Goal: Task Accomplishment & Management: Manage account settings

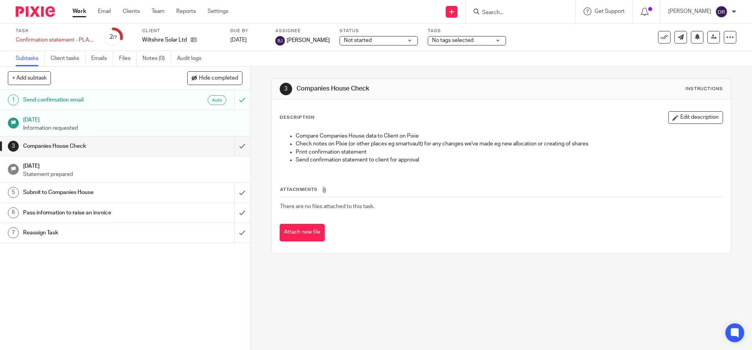
click at [504, 10] on input "Search" at bounding box center [516, 12] width 70 height 7
type input "oxpino"
click button "submit" at bounding box center [0, 0] width 0 height 0
click at [545, 29] on link at bounding box center [546, 34] width 132 height 18
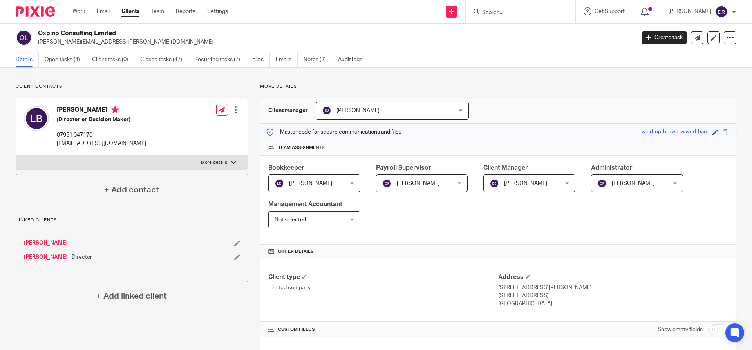
click at [506, 11] on input "Search" at bounding box center [516, 12] width 70 height 7
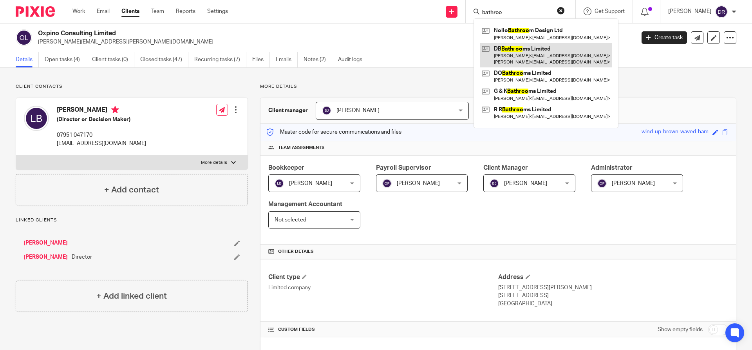
type input "bathroo"
click at [551, 49] on link at bounding box center [546, 55] width 132 height 24
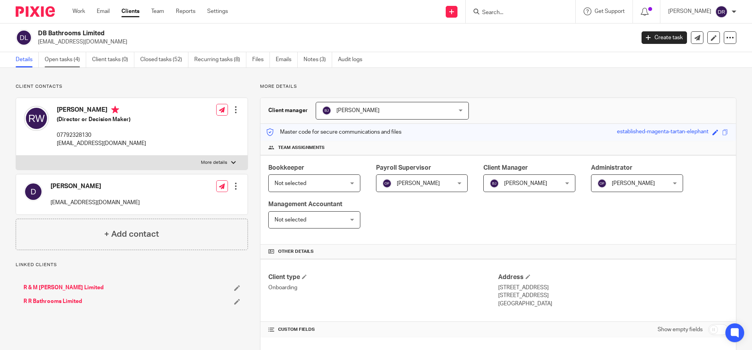
click at [61, 60] on link "Open tasks (4)" at bounding box center [66, 59] width 42 height 15
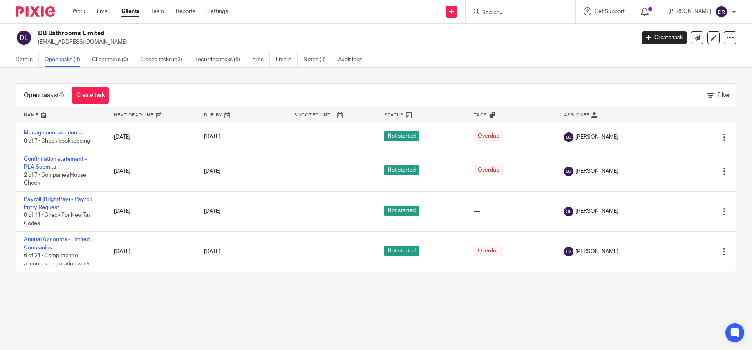
click at [522, 8] on form at bounding box center [522, 12] width 83 height 10
click at [521, 13] on input "Search" at bounding box center [516, 12] width 70 height 7
type input "oxpino"
click button "submit" at bounding box center [0, 0] width 0 height 0
click at [531, 31] on link at bounding box center [546, 34] width 132 height 18
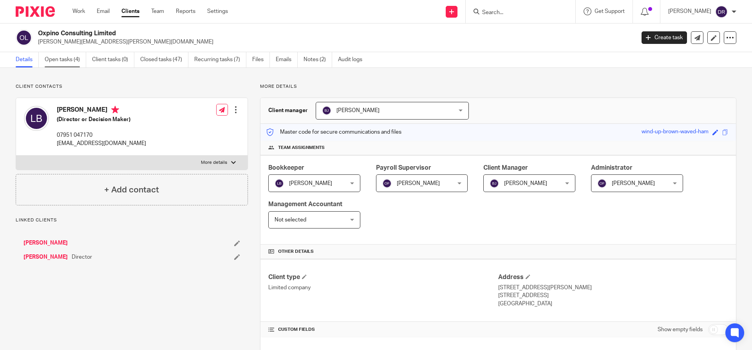
click at [59, 60] on link "Open tasks (4)" at bounding box center [66, 59] width 42 height 15
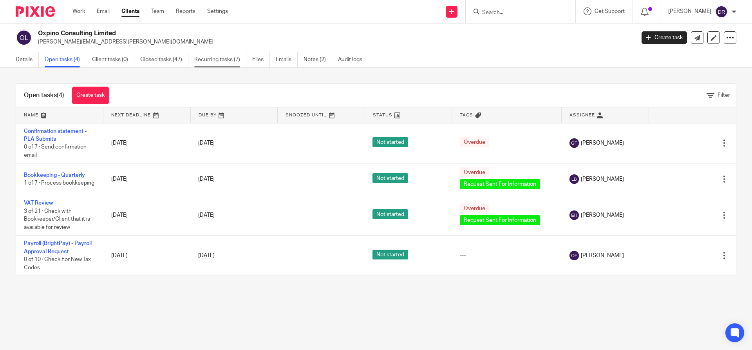
click at [211, 58] on link "Recurring tasks (7)" at bounding box center [220, 59] width 52 height 15
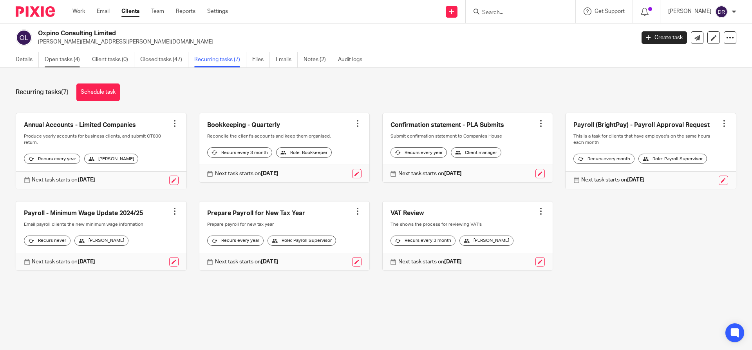
click at [69, 61] on link "Open tasks (4)" at bounding box center [66, 59] width 42 height 15
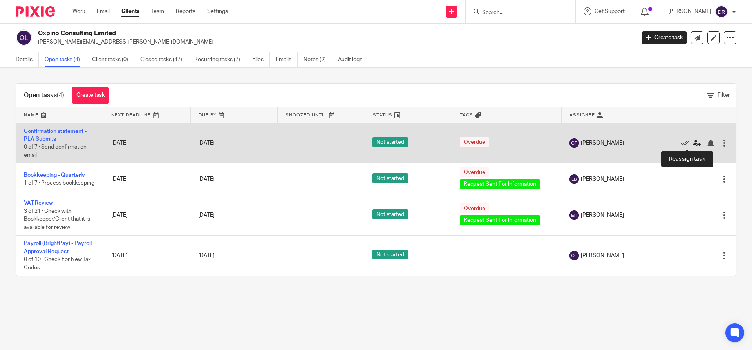
click at [693, 144] on link at bounding box center [699, 143] width 12 height 8
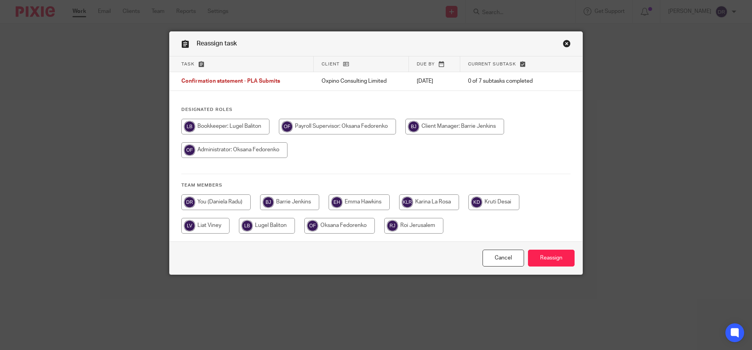
click at [436, 126] on input "radio" at bounding box center [454, 127] width 99 height 16
radio input "true"
click at [549, 256] on input "Reassign" at bounding box center [551, 257] width 47 height 17
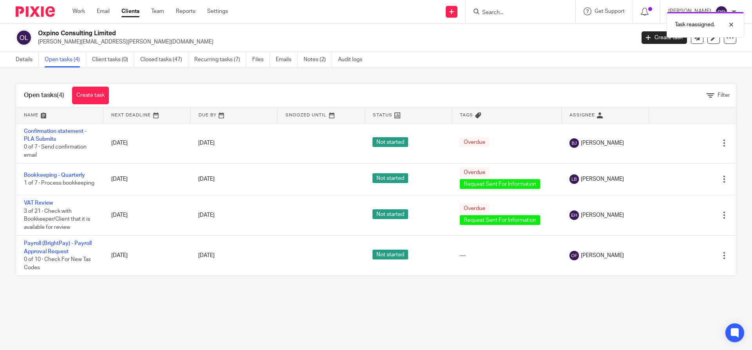
click at [69, 58] on link "Open tasks (4)" at bounding box center [66, 59] width 42 height 15
click at [213, 58] on link "Recurring tasks (7)" at bounding box center [220, 59] width 52 height 15
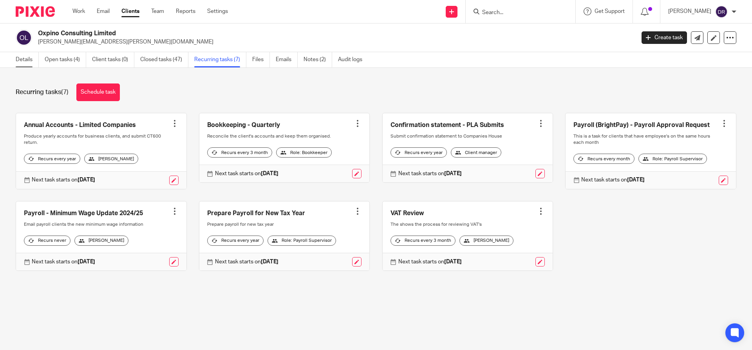
click at [23, 61] on link "Details" at bounding box center [27, 59] width 23 height 15
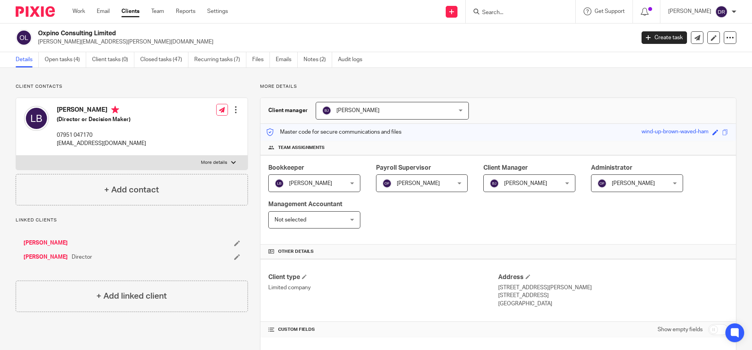
click at [495, 13] on input "Search" at bounding box center [516, 12] width 70 height 7
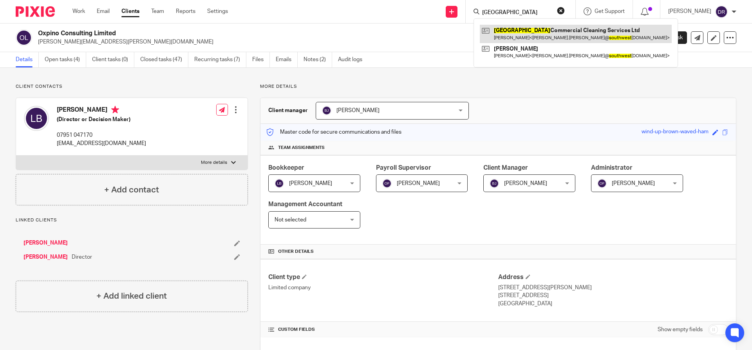
type input "south west"
click at [561, 30] on link at bounding box center [576, 34] width 192 height 18
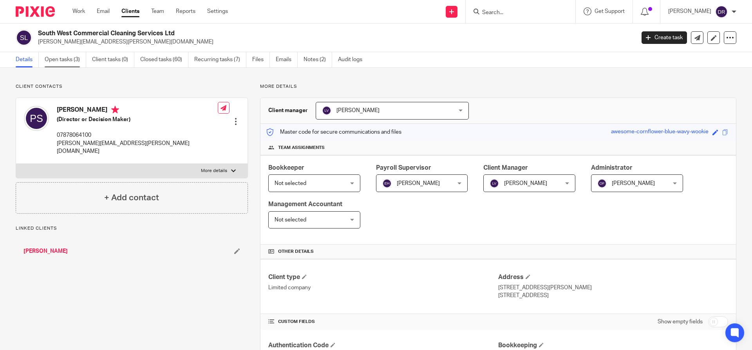
click at [69, 60] on link "Open tasks (3)" at bounding box center [66, 59] width 42 height 15
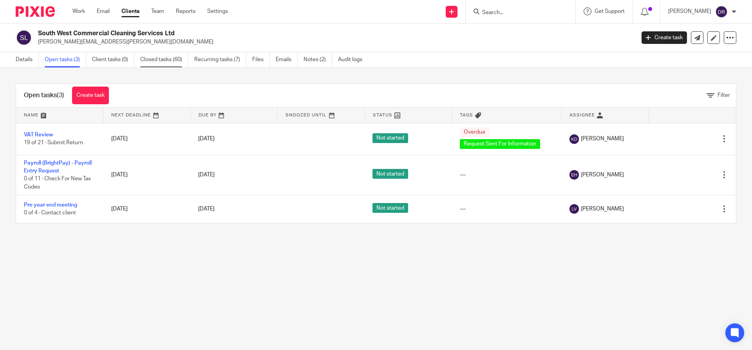
click at [155, 59] on link "Closed tasks (60)" at bounding box center [164, 59] width 48 height 15
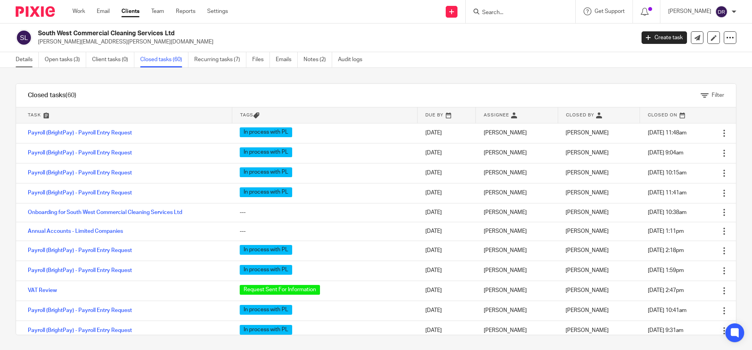
click at [27, 60] on link "Details" at bounding box center [27, 59] width 23 height 15
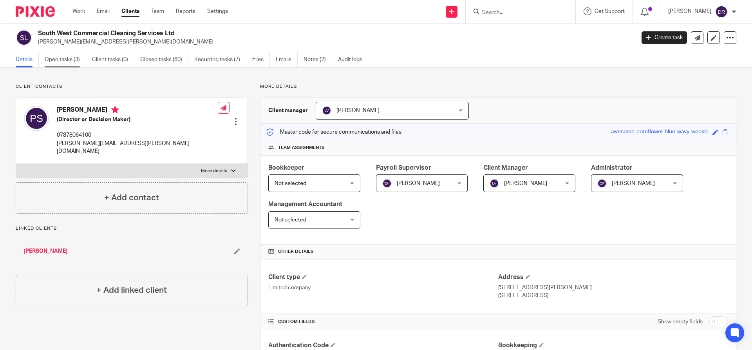
click at [68, 59] on link "Open tasks (3)" at bounding box center [66, 59] width 42 height 15
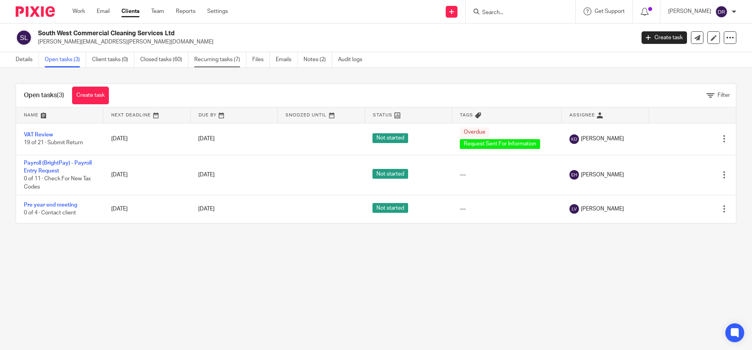
click at [211, 60] on link "Recurring tasks (7)" at bounding box center [220, 59] width 52 height 15
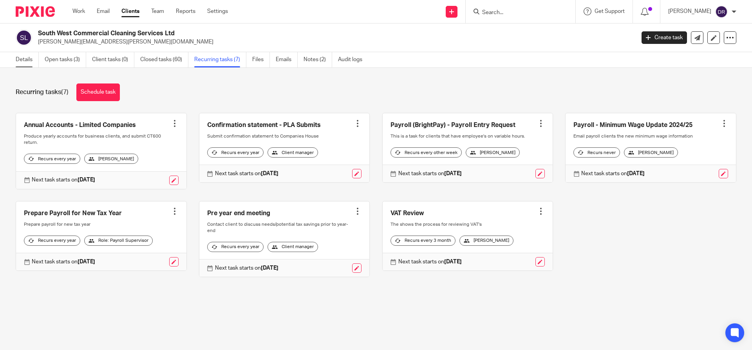
click at [26, 60] on link "Details" at bounding box center [27, 59] width 23 height 15
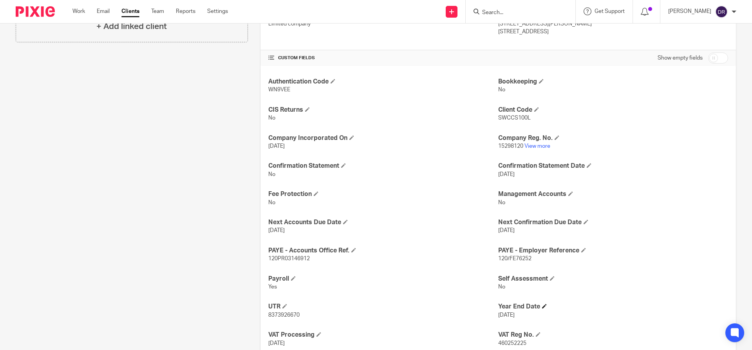
scroll to position [313, 0]
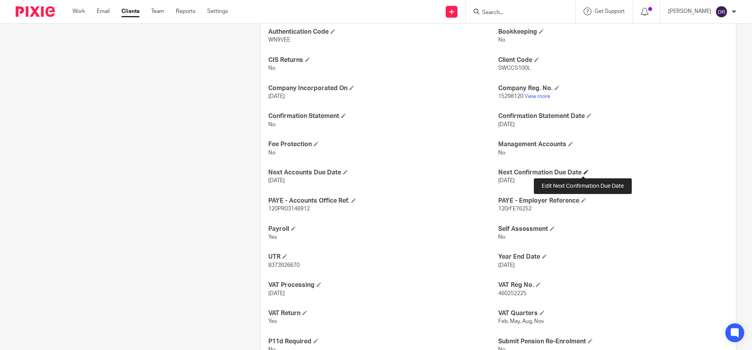
click at [583, 170] on span at bounding box center [585, 172] width 5 height 5
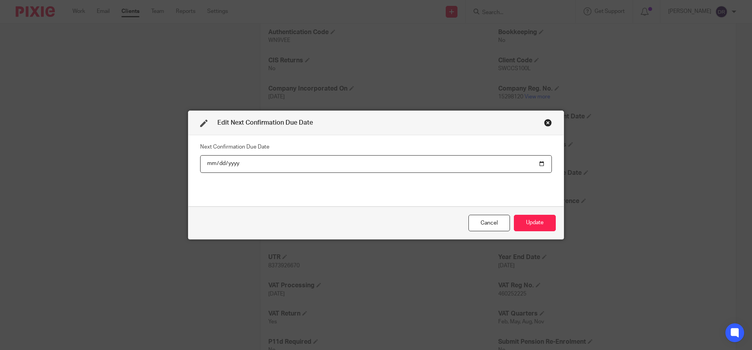
drag, startPoint x: 546, startPoint y: 121, endPoint x: 589, endPoint y: 119, distance: 43.5
click at [554, 121] on div "Edit Next Confirmation Due Date Next Confirmation Due Date 2025-12-11 Cancel Up…" at bounding box center [376, 174] width 376 height 129
click at [481, 224] on div "Cancel" at bounding box center [489, 223] width 42 height 17
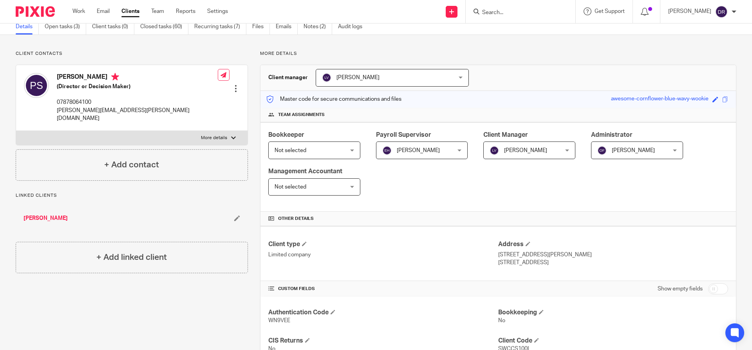
scroll to position [0, 0]
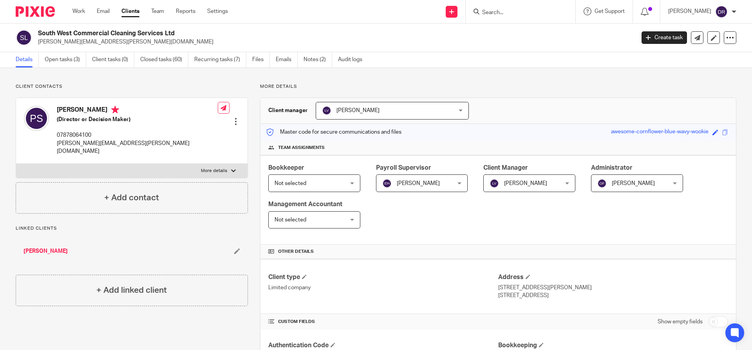
click at [500, 14] on input "Search" at bounding box center [516, 12] width 70 height 7
type input "fifteen"
click at [522, 28] on link at bounding box center [546, 34] width 132 height 18
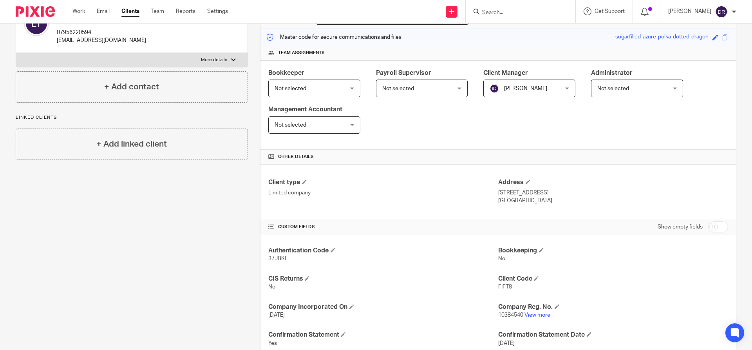
scroll to position [93, 0]
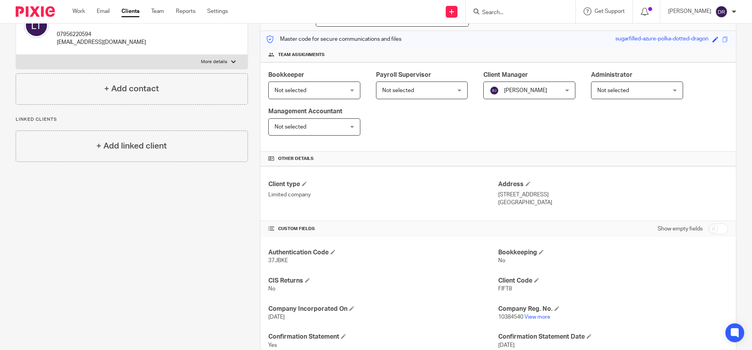
click at [562, 90] on div "Barrie Jenkins Barrie Jenkins" at bounding box center [529, 90] width 92 height 18
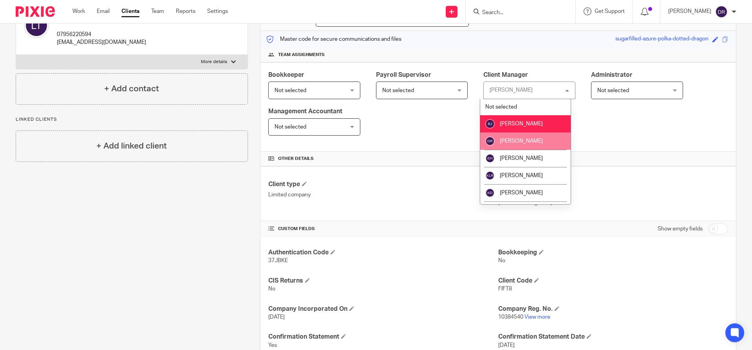
click at [673, 119] on div "Bookkeeper Not selected Not selected Not selected Barrie Jenkins Daniela Radu E…" at bounding box center [497, 107] width 475 height 90
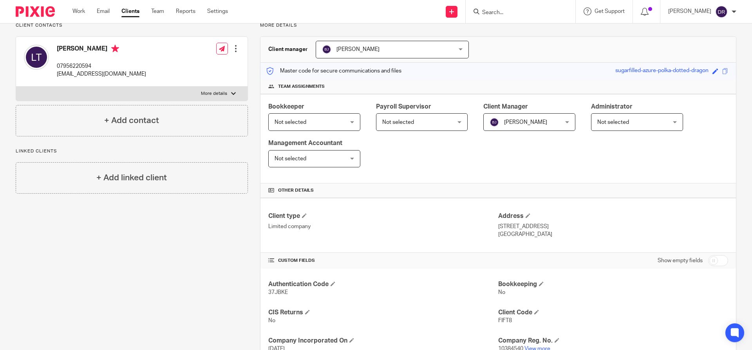
scroll to position [0, 0]
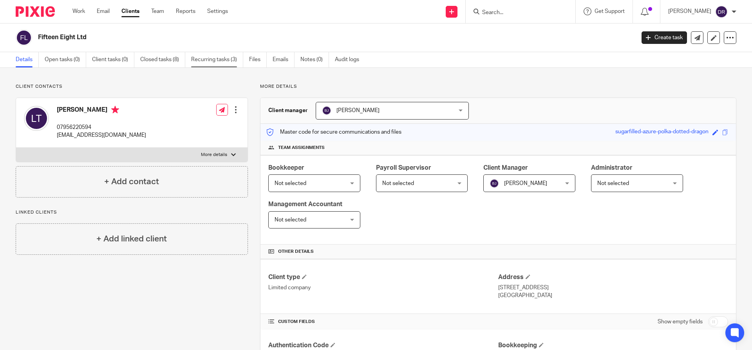
click at [224, 59] on link "Recurring tasks (3)" at bounding box center [217, 59] width 52 height 15
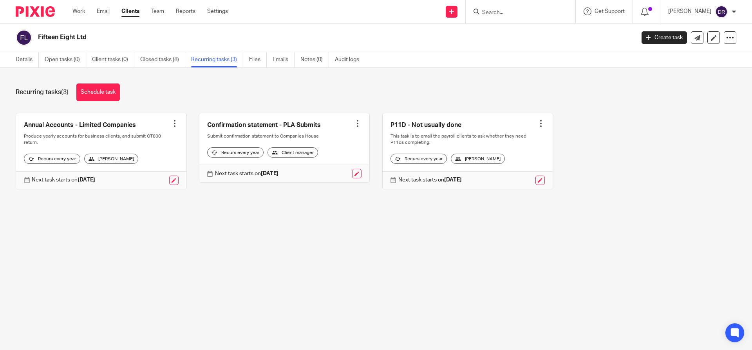
click at [296, 157] on div "Client manager" at bounding box center [292, 152] width 51 height 10
click at [29, 59] on link "Details" at bounding box center [27, 59] width 23 height 15
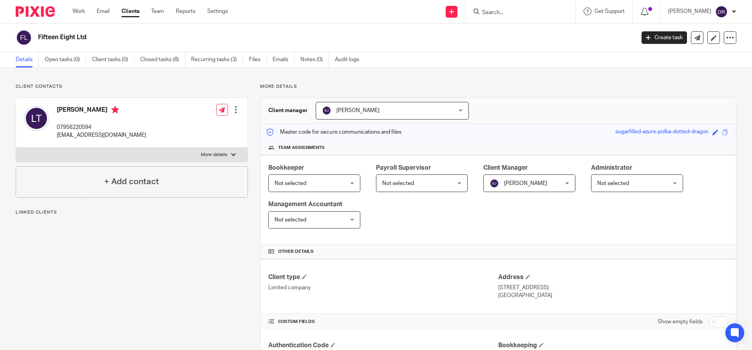
click at [563, 184] on div "[PERSON_NAME] [PERSON_NAME]" at bounding box center [529, 183] width 92 height 18
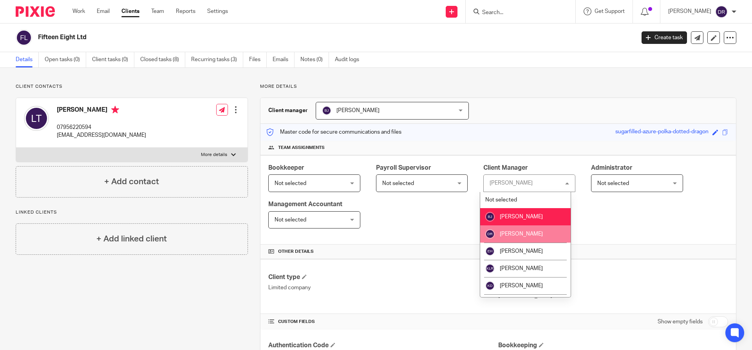
click at [530, 231] on span "[PERSON_NAME]" at bounding box center [521, 233] width 43 height 5
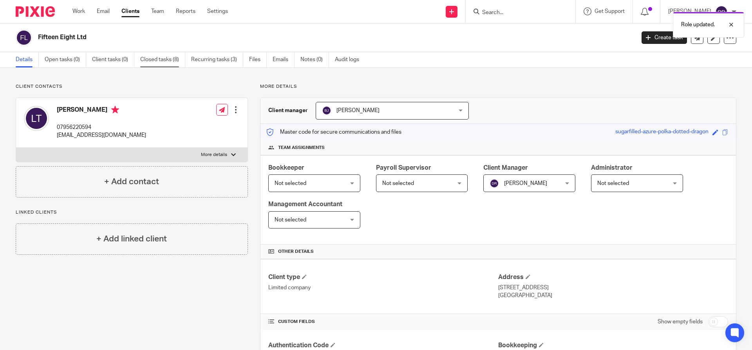
click at [162, 60] on link "Closed tasks (8)" at bounding box center [162, 59] width 45 height 15
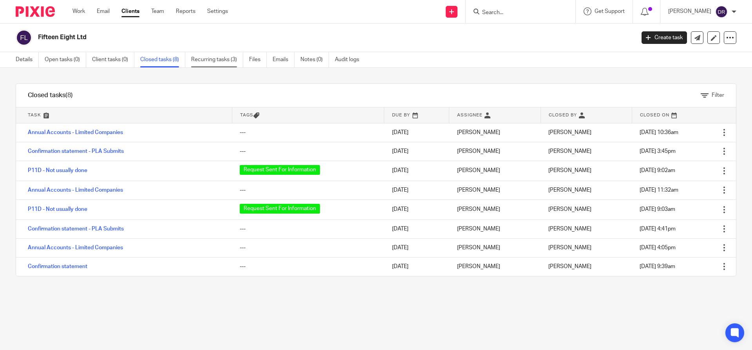
click at [213, 61] on link "Recurring tasks (3)" at bounding box center [217, 59] width 52 height 15
